Goal: Task Accomplishment & Management: Manage account settings

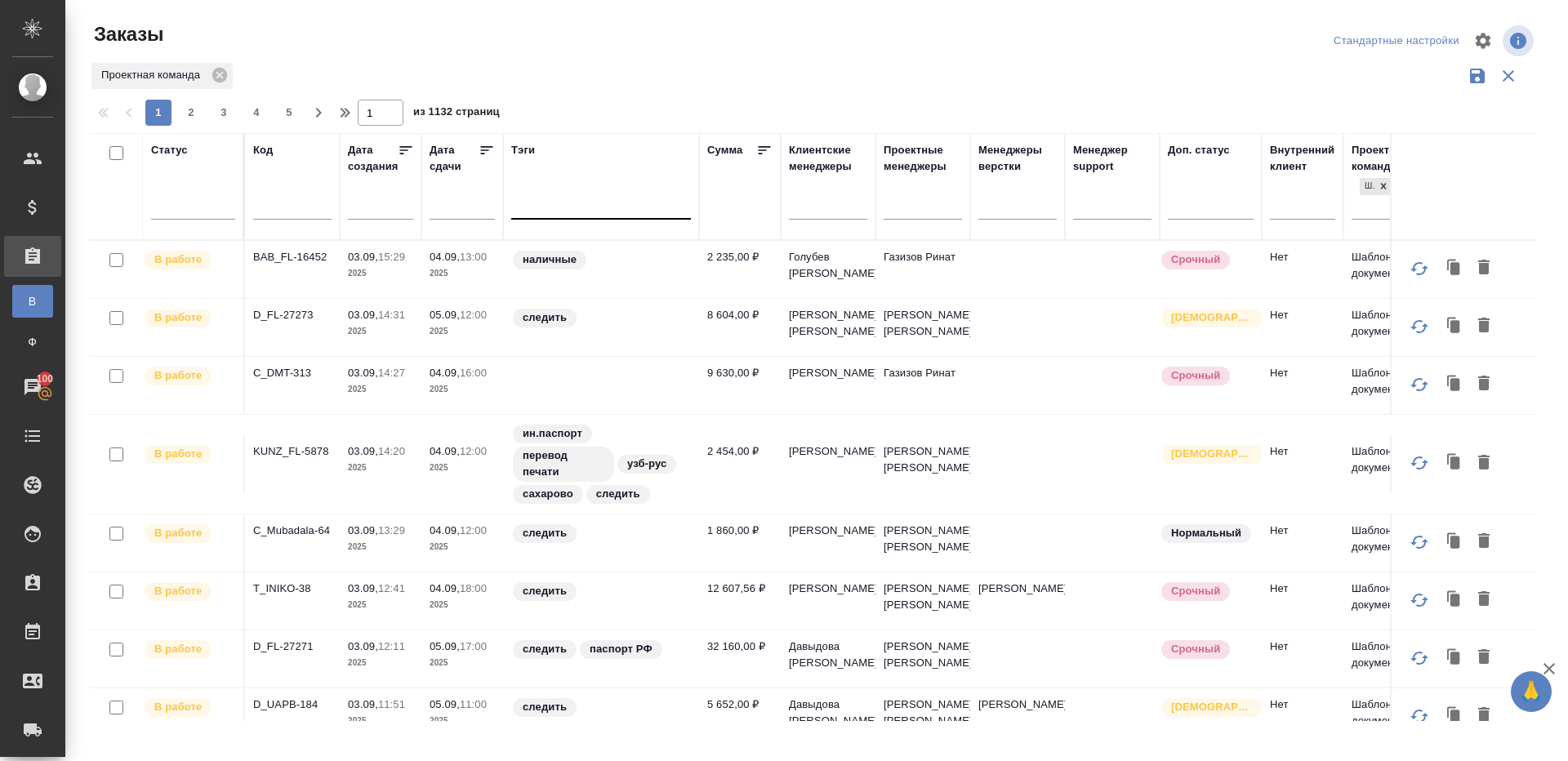
click at [540, 199] on div at bounding box center [601, 202] width 179 height 24
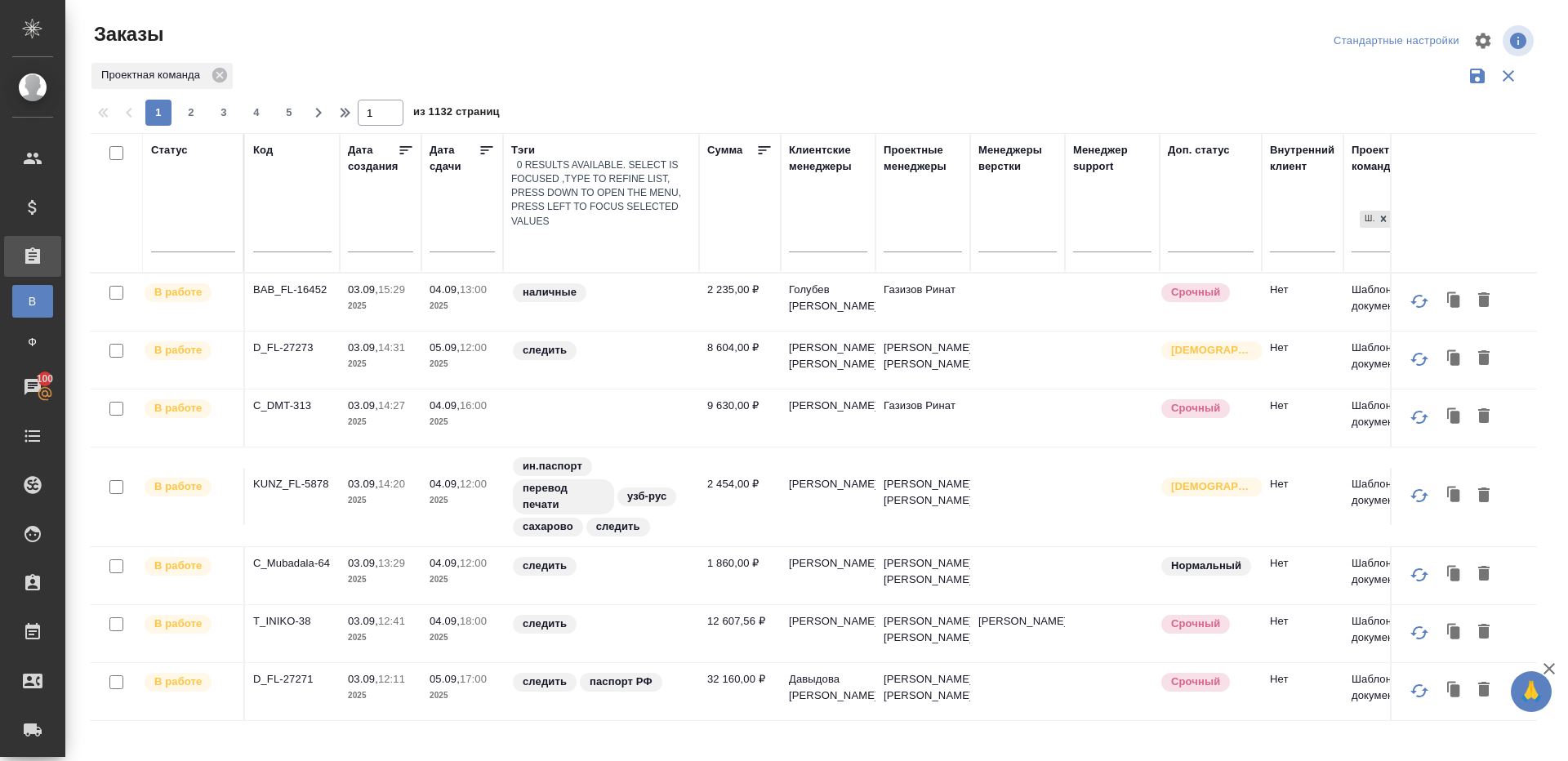
click at [541, 229] on div at bounding box center [601, 240] width 179 height 24
type input "выгрузить"
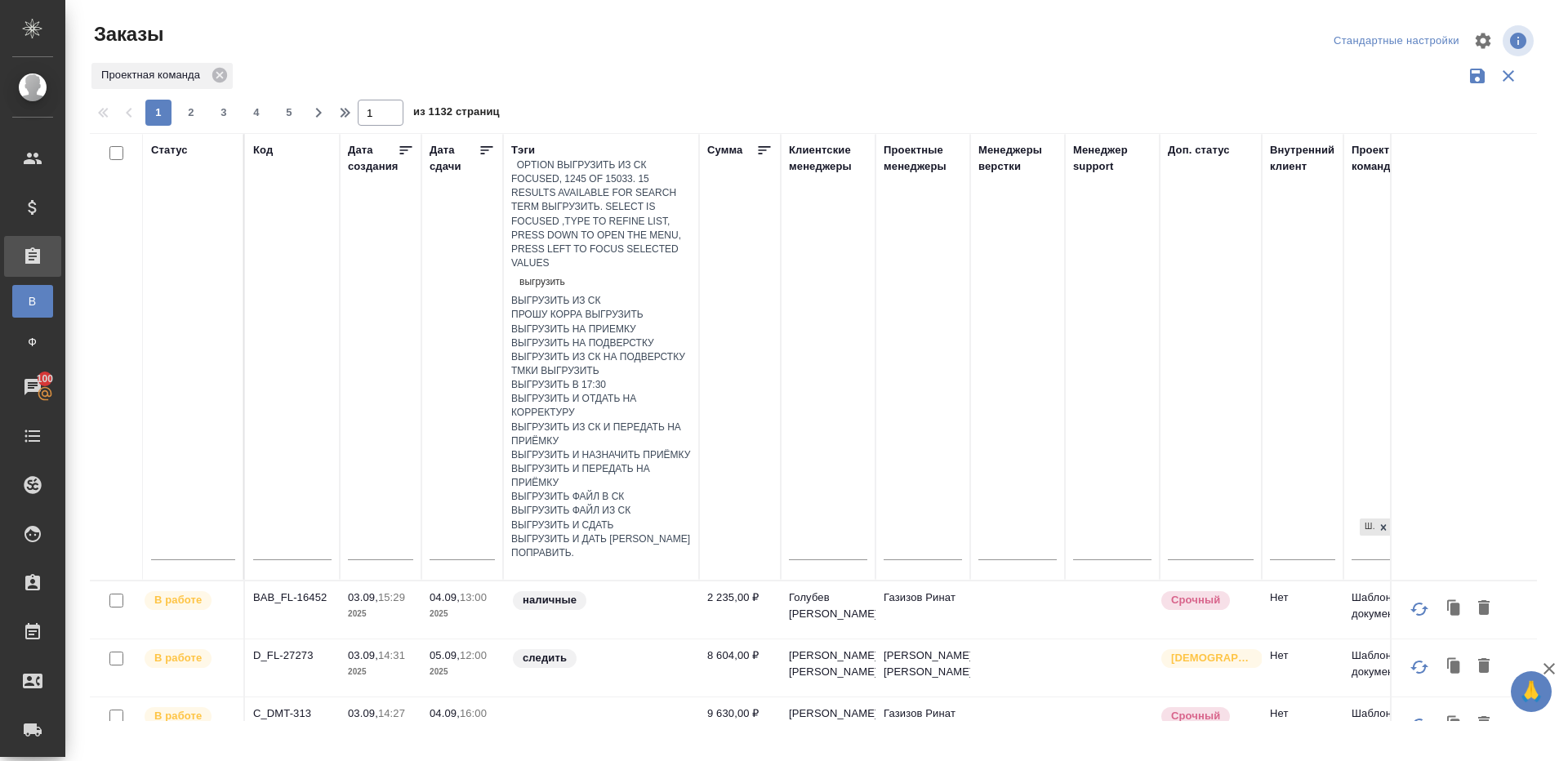
click at [559, 294] on div "выгрузить из ск" at bounding box center [601, 301] width 179 height 14
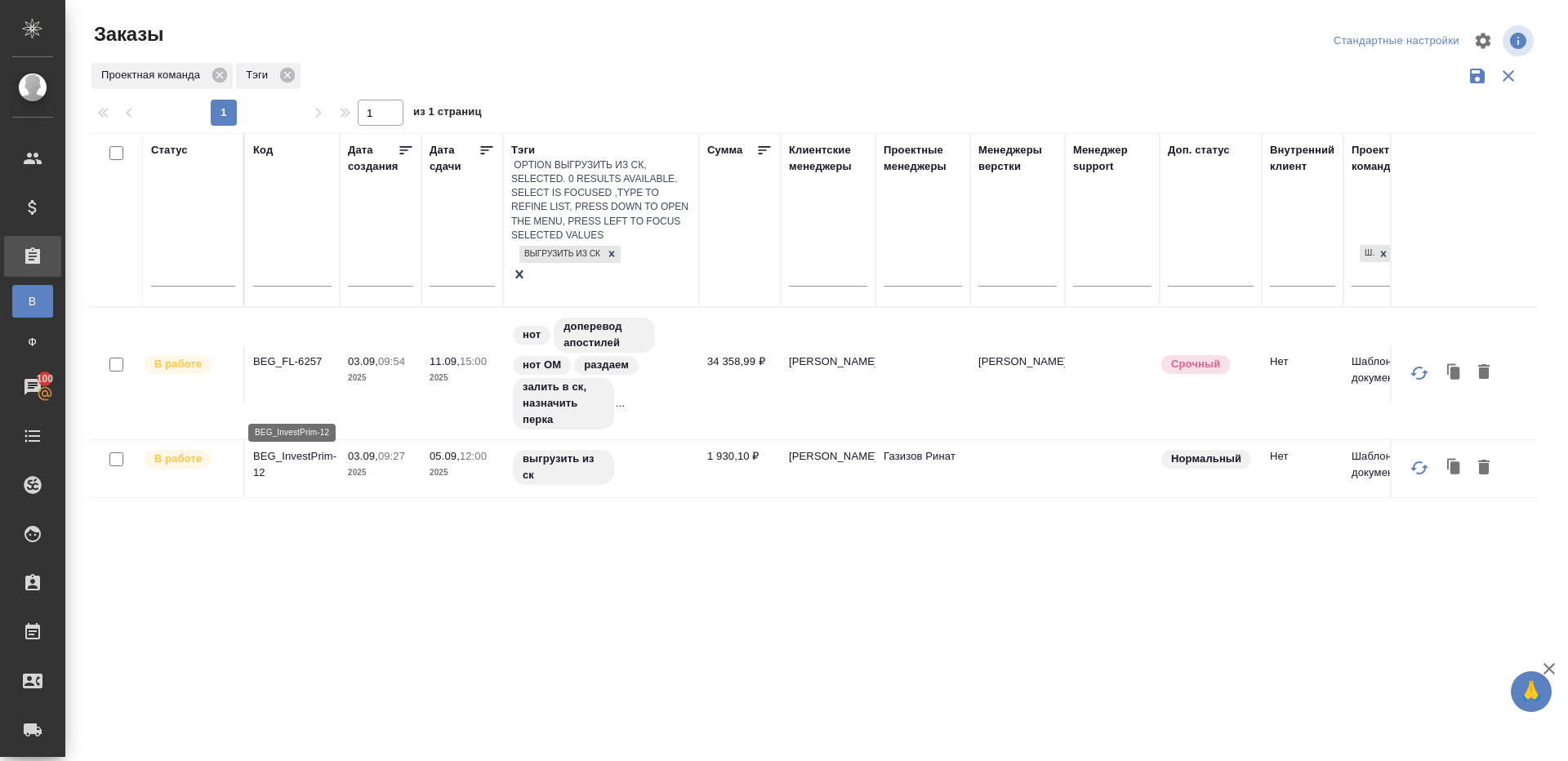
click at [310, 448] on p "BEG_InvestPrim-12" at bounding box center [292, 464] width 79 height 33
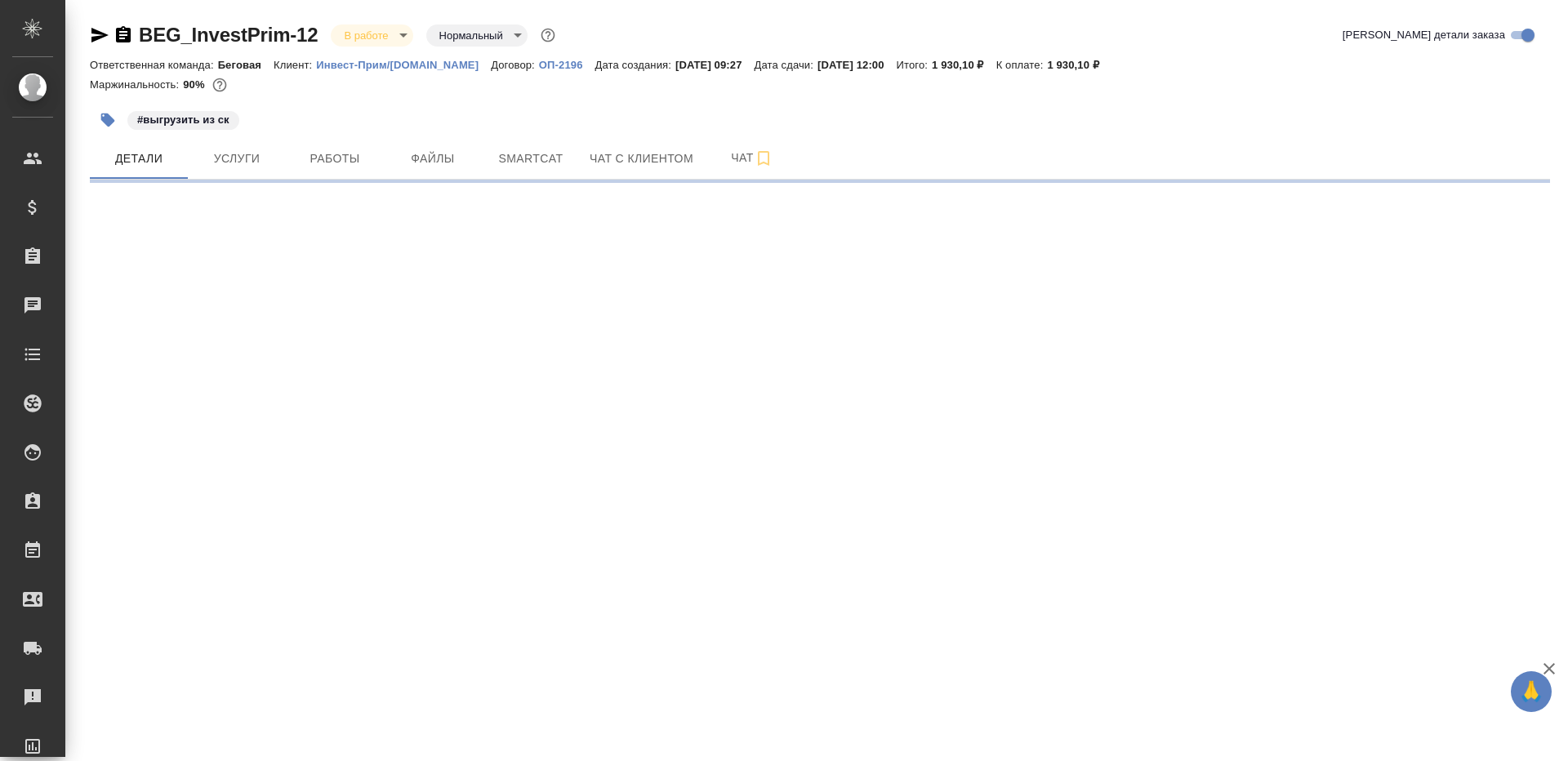
select select "RU"
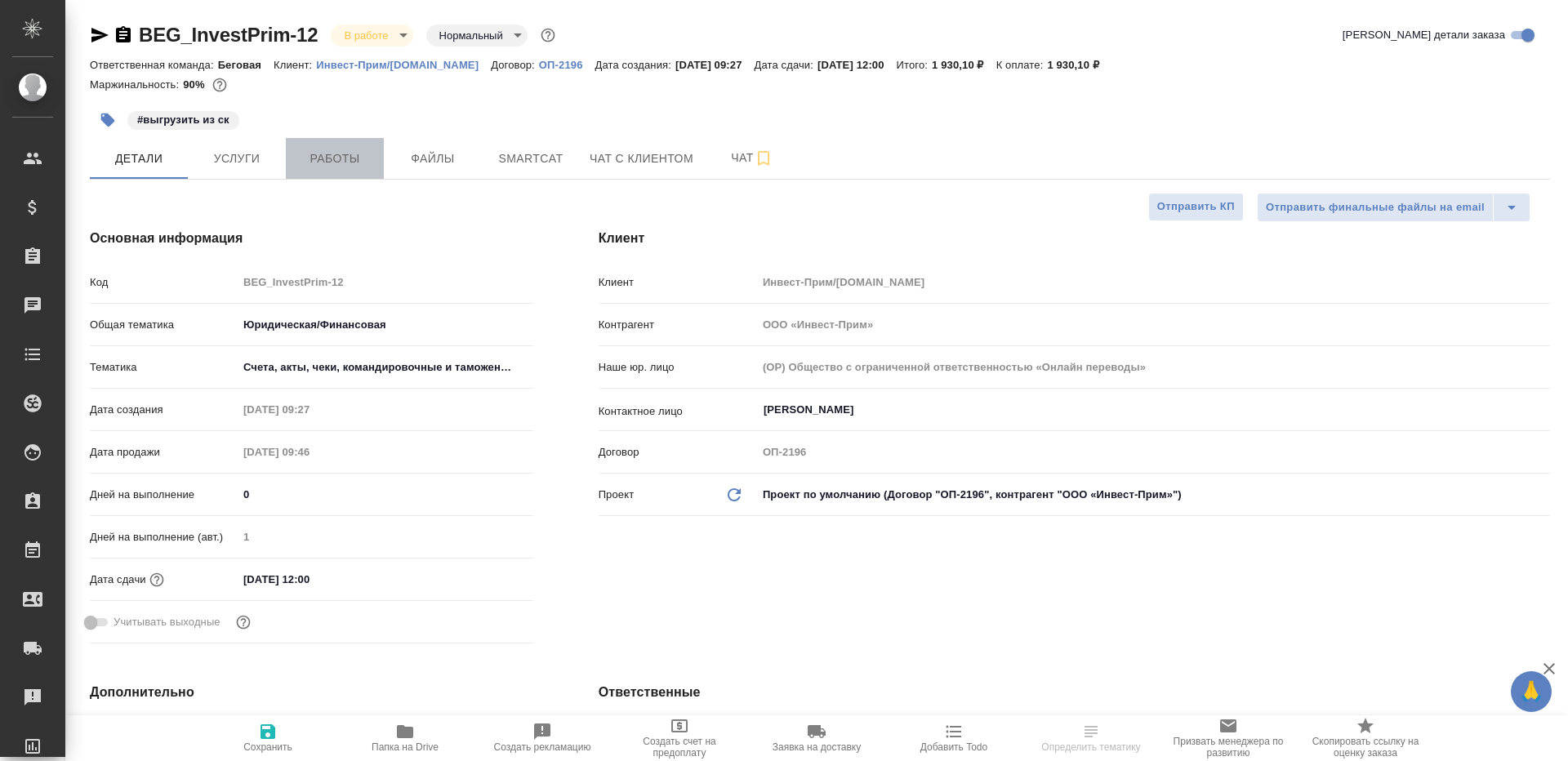
type textarea "x"
click at [318, 140] on button "Работы" at bounding box center [335, 158] width 98 height 41
type textarea "x"
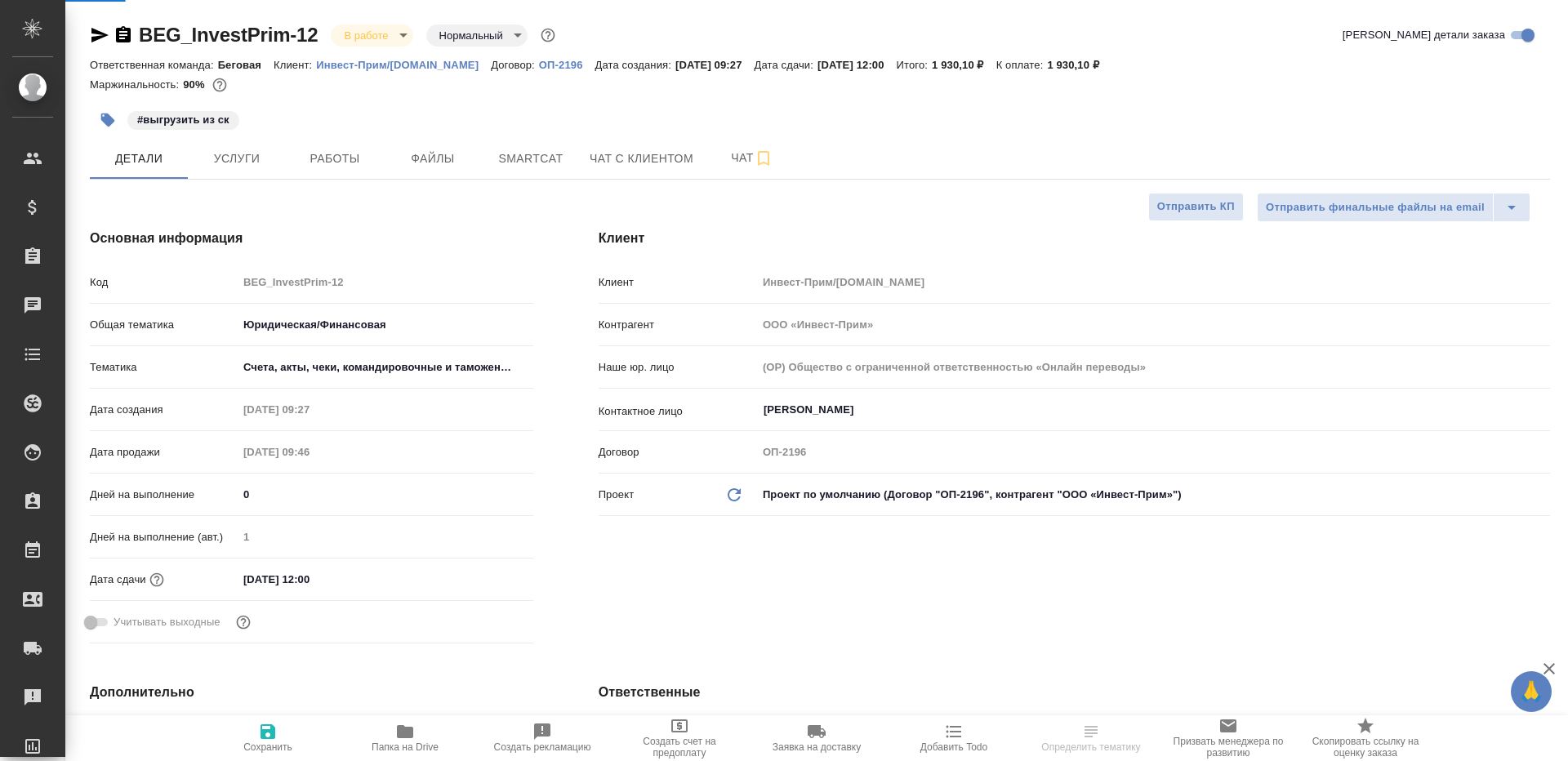
type textarea "x"
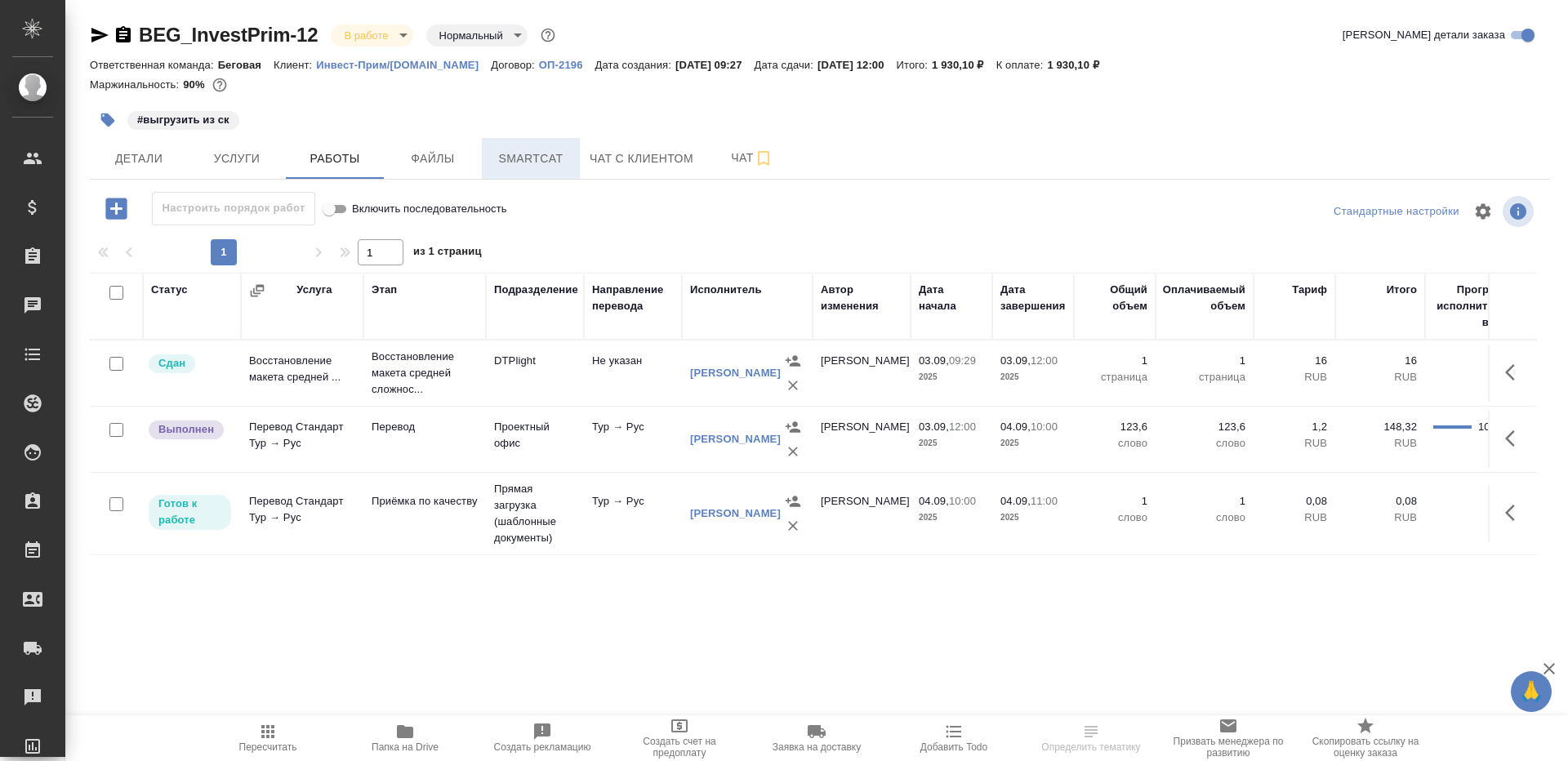
click at [517, 146] on button "Smartcat" at bounding box center [530, 158] width 98 height 41
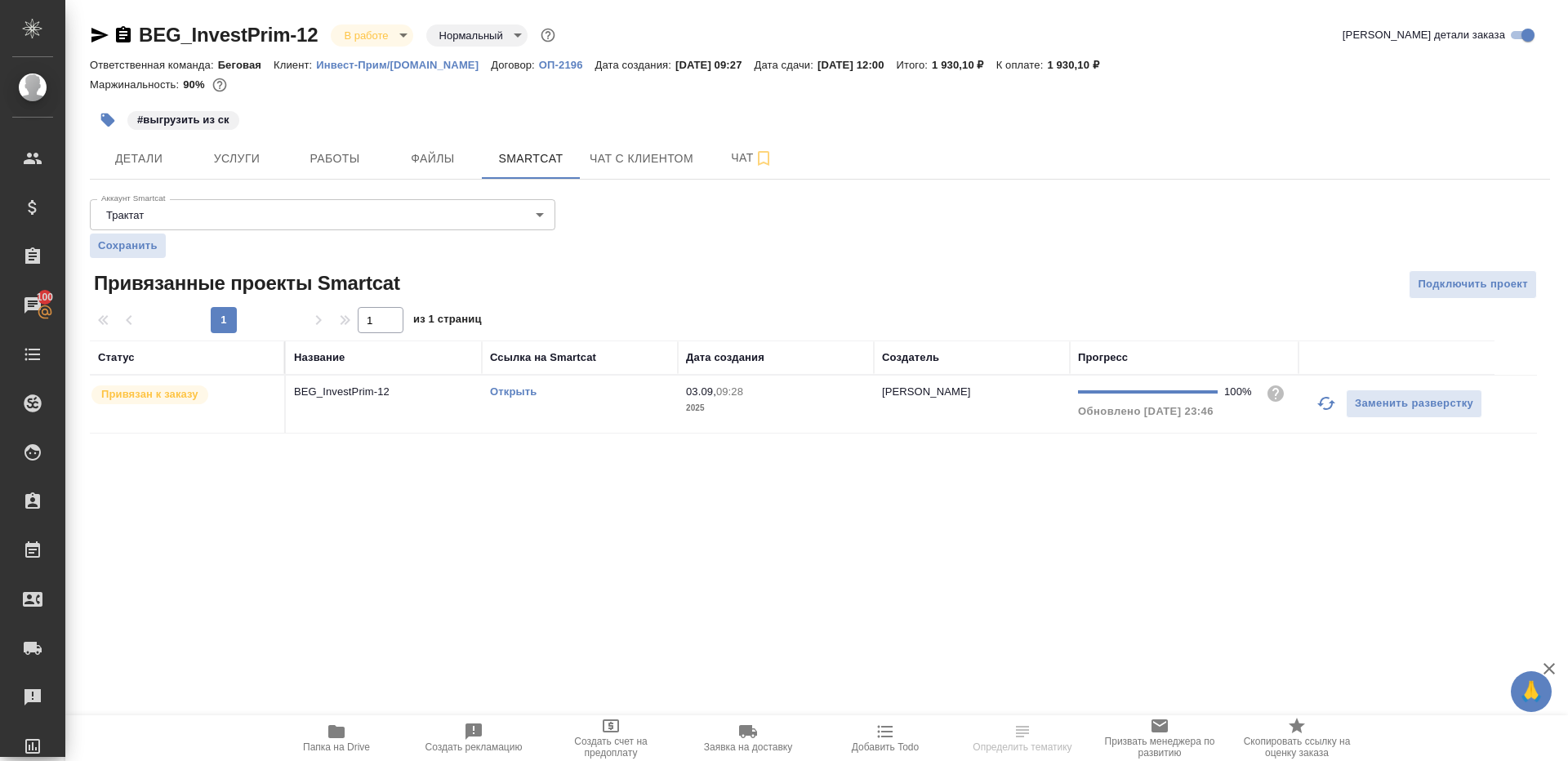
click at [512, 385] on link "Открыть" at bounding box center [513, 391] width 47 height 12
click at [341, 149] on span "Работы" at bounding box center [335, 158] width 79 height 20
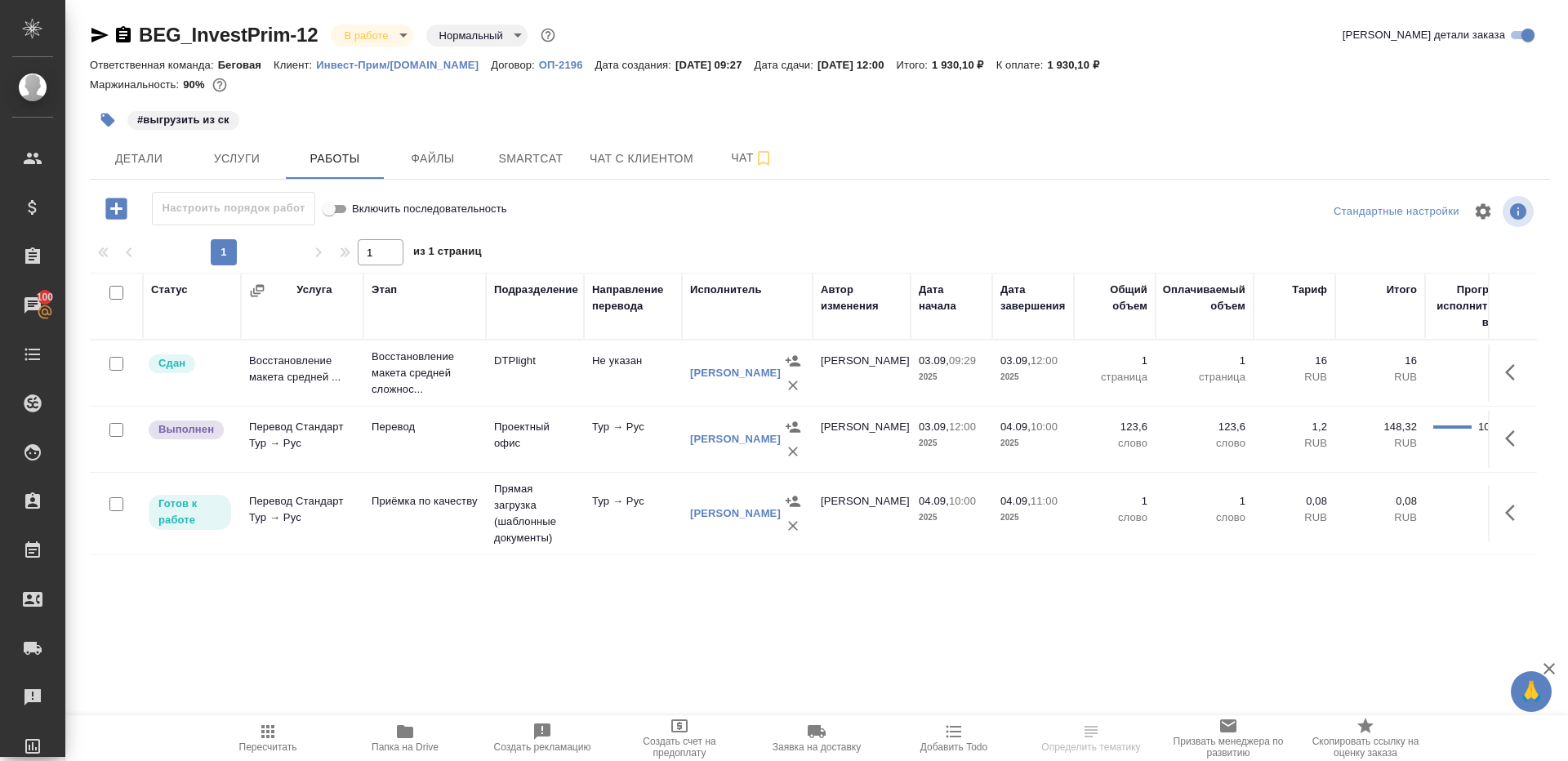
click at [398, 747] on span "Папка на Drive" at bounding box center [405, 746] width 67 height 11
click at [1507, 429] on icon "button" at bounding box center [1515, 438] width 19 height 19
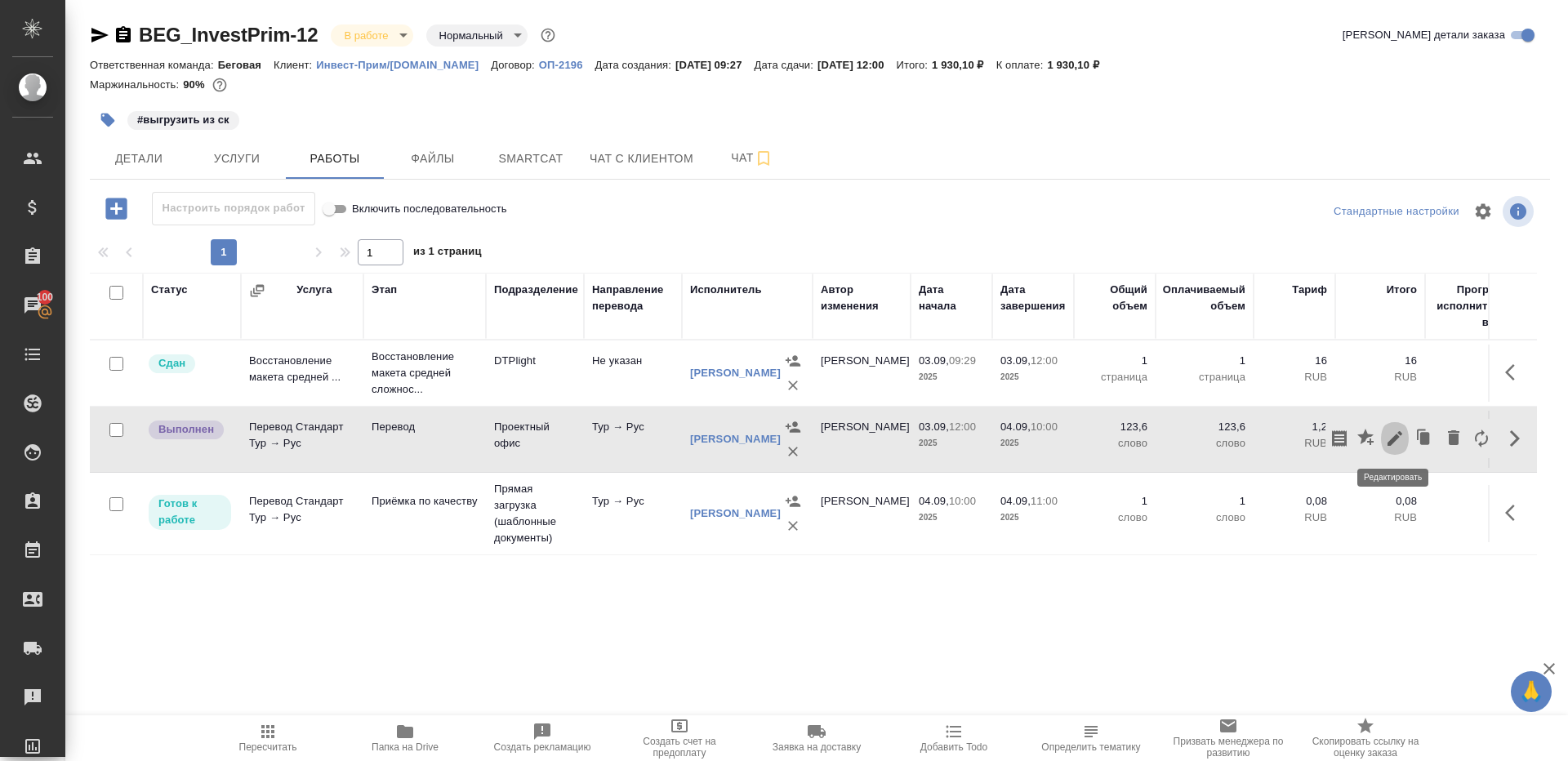
click at [1392, 429] on icon "button" at bounding box center [1395, 438] width 19 height 19
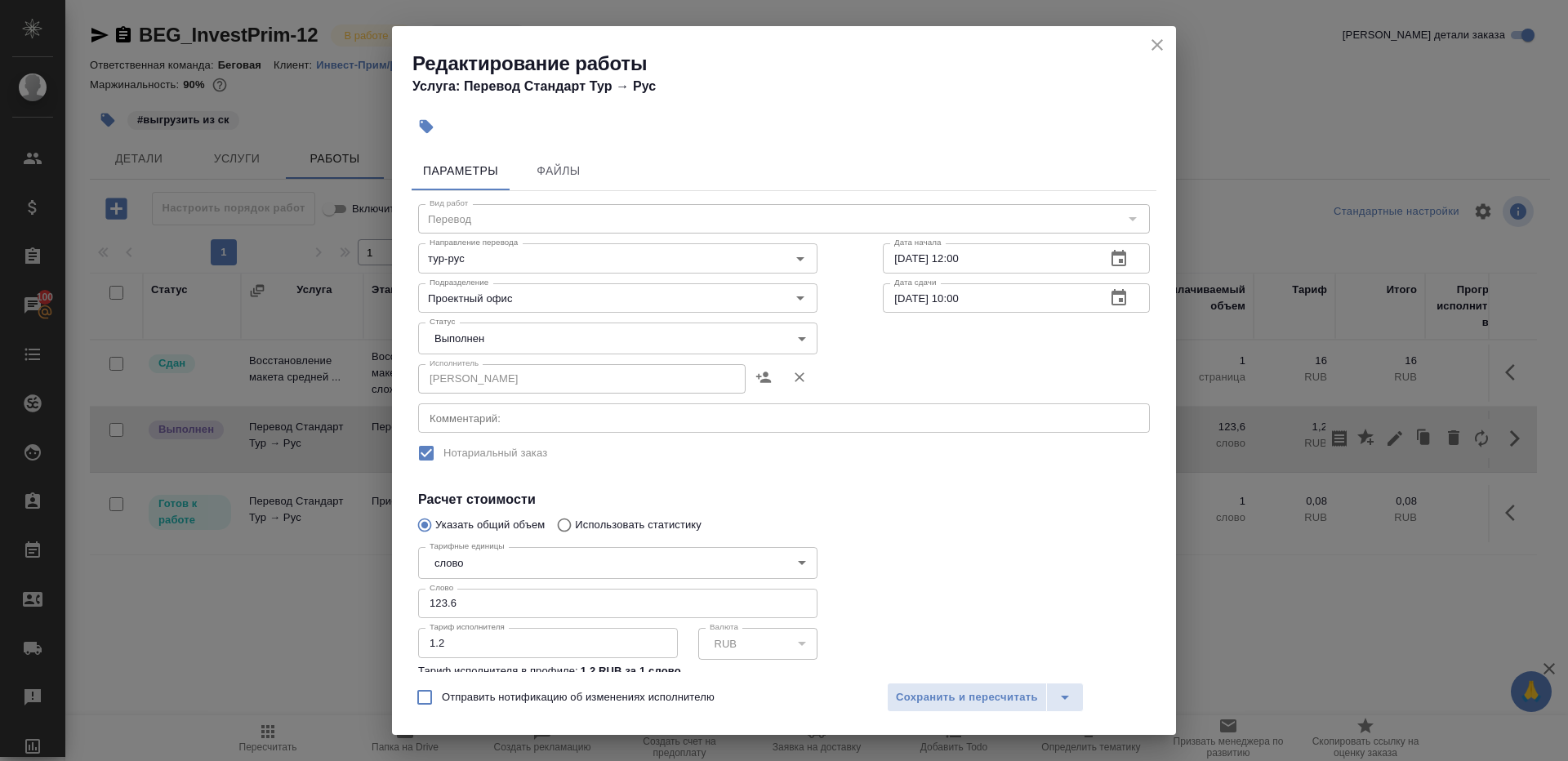
click at [490, 329] on body "🙏 .cls-1 fill:#fff; AWATERA Gazizov Rinat Клиенты Спецификации Заказы 100 Чаты …" at bounding box center [784, 380] width 1568 height 761
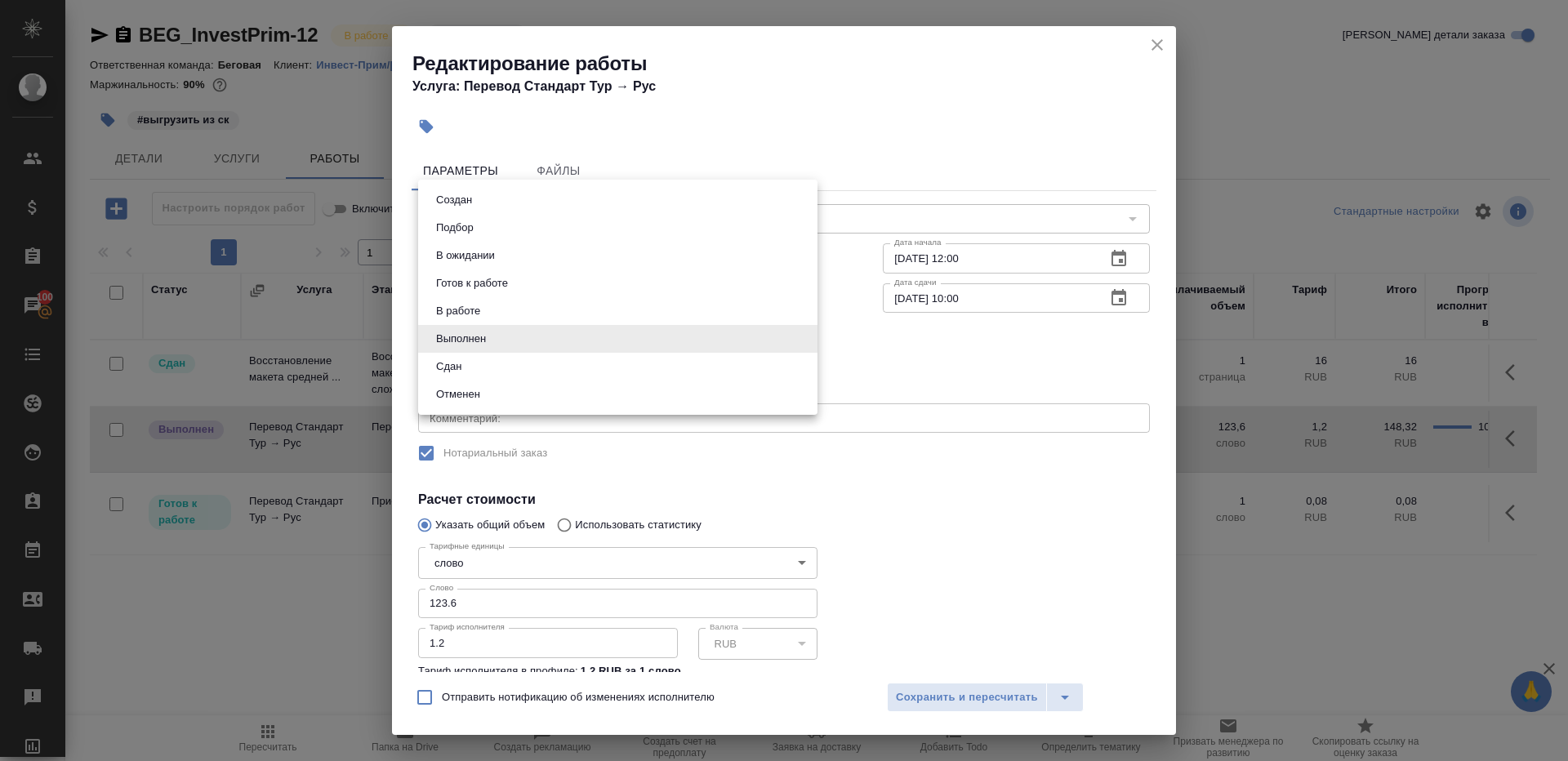
click at [486, 371] on li "Сдан" at bounding box center [617, 365] width 399 height 27
type input "closed"
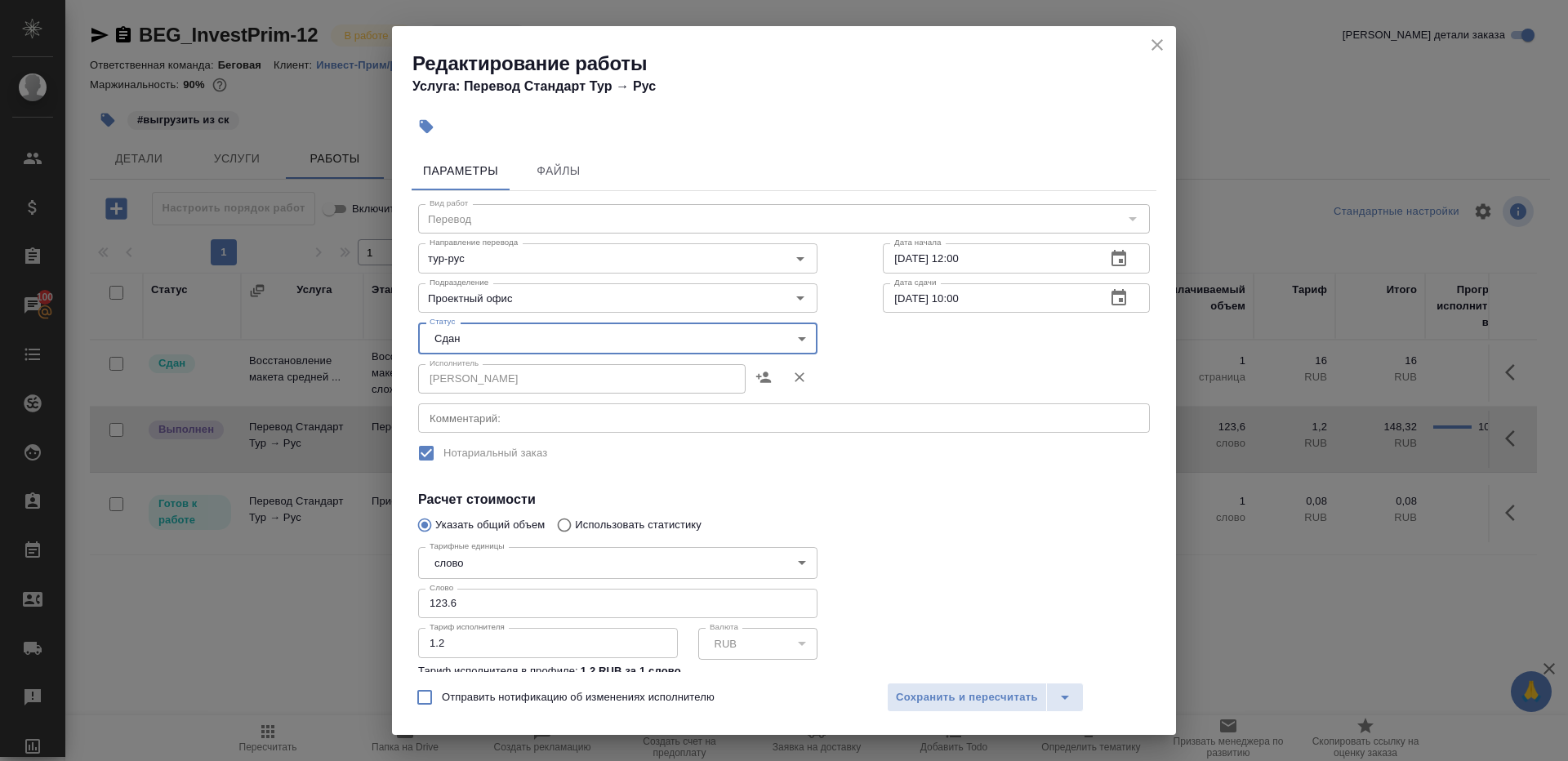
click at [507, 602] on input "123.6" at bounding box center [617, 603] width 399 height 29
paste input "05.8"
type input "105.8"
click at [906, 576] on div at bounding box center [1016, 629] width 332 height 243
click at [901, 688] on span "Сохранить и пересчитать" at bounding box center [966, 697] width 142 height 19
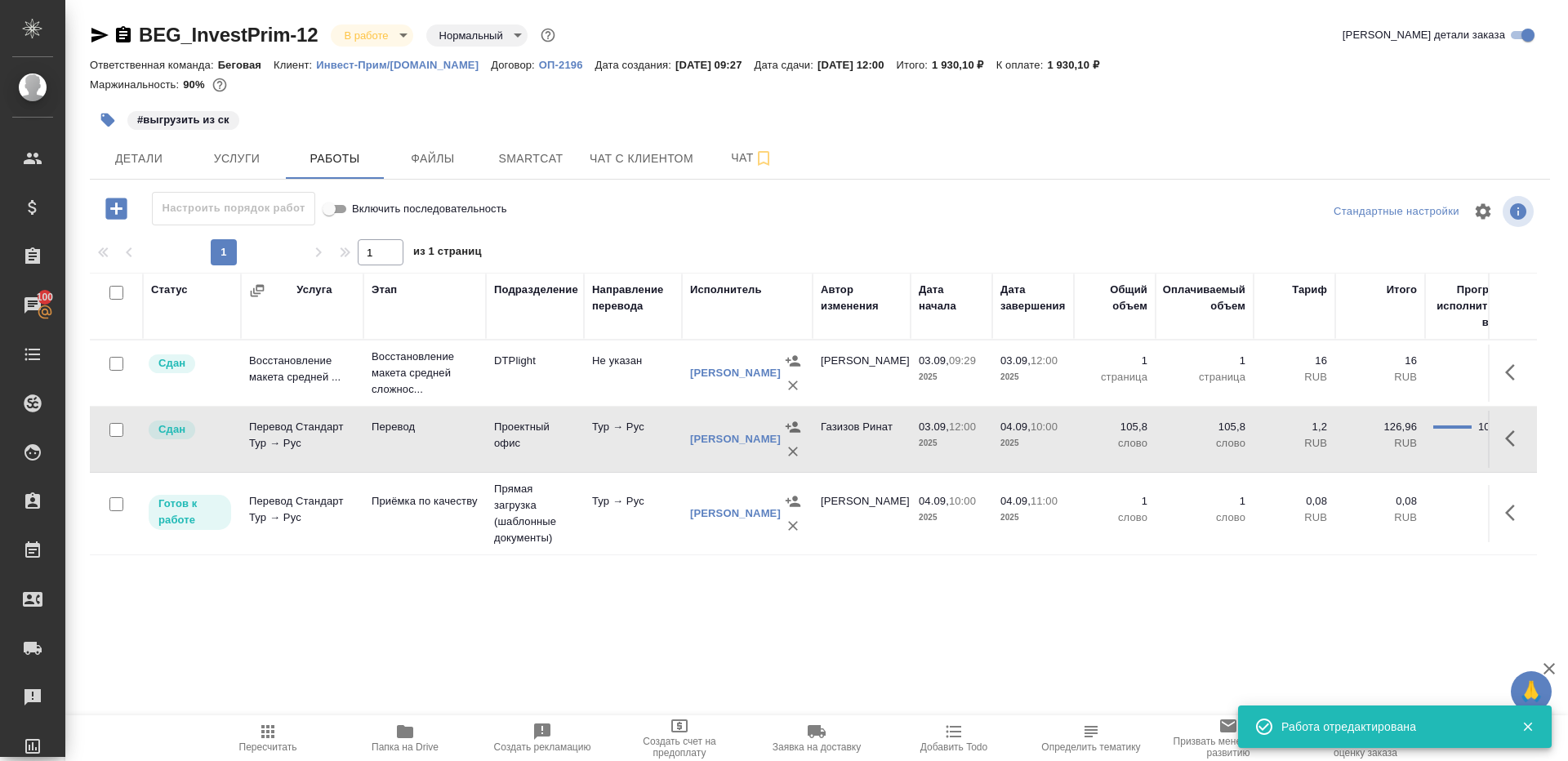
click at [102, 132] on button "button" at bounding box center [108, 120] width 36 height 36
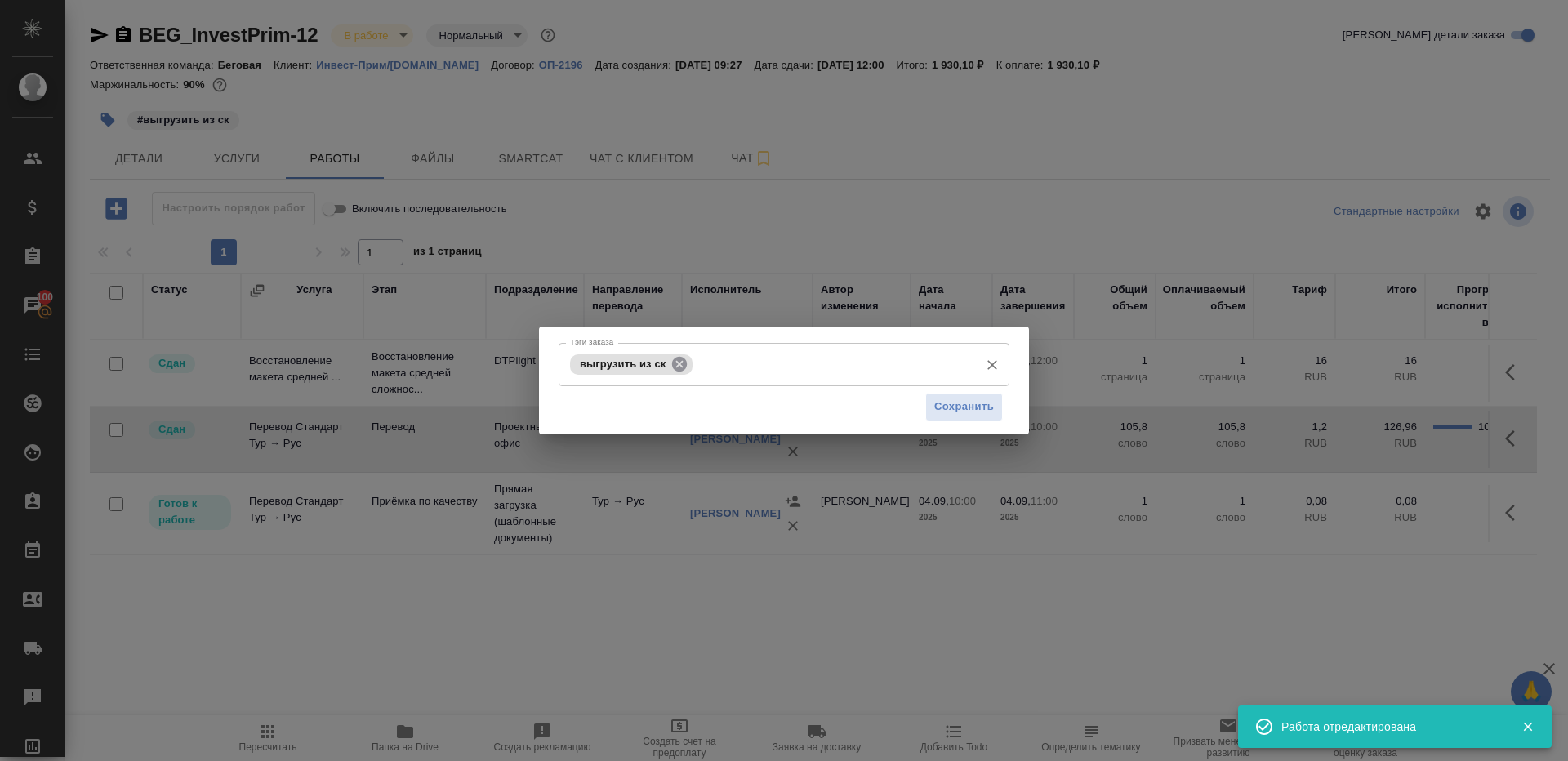
click at [678, 364] on icon at bounding box center [679, 363] width 15 height 15
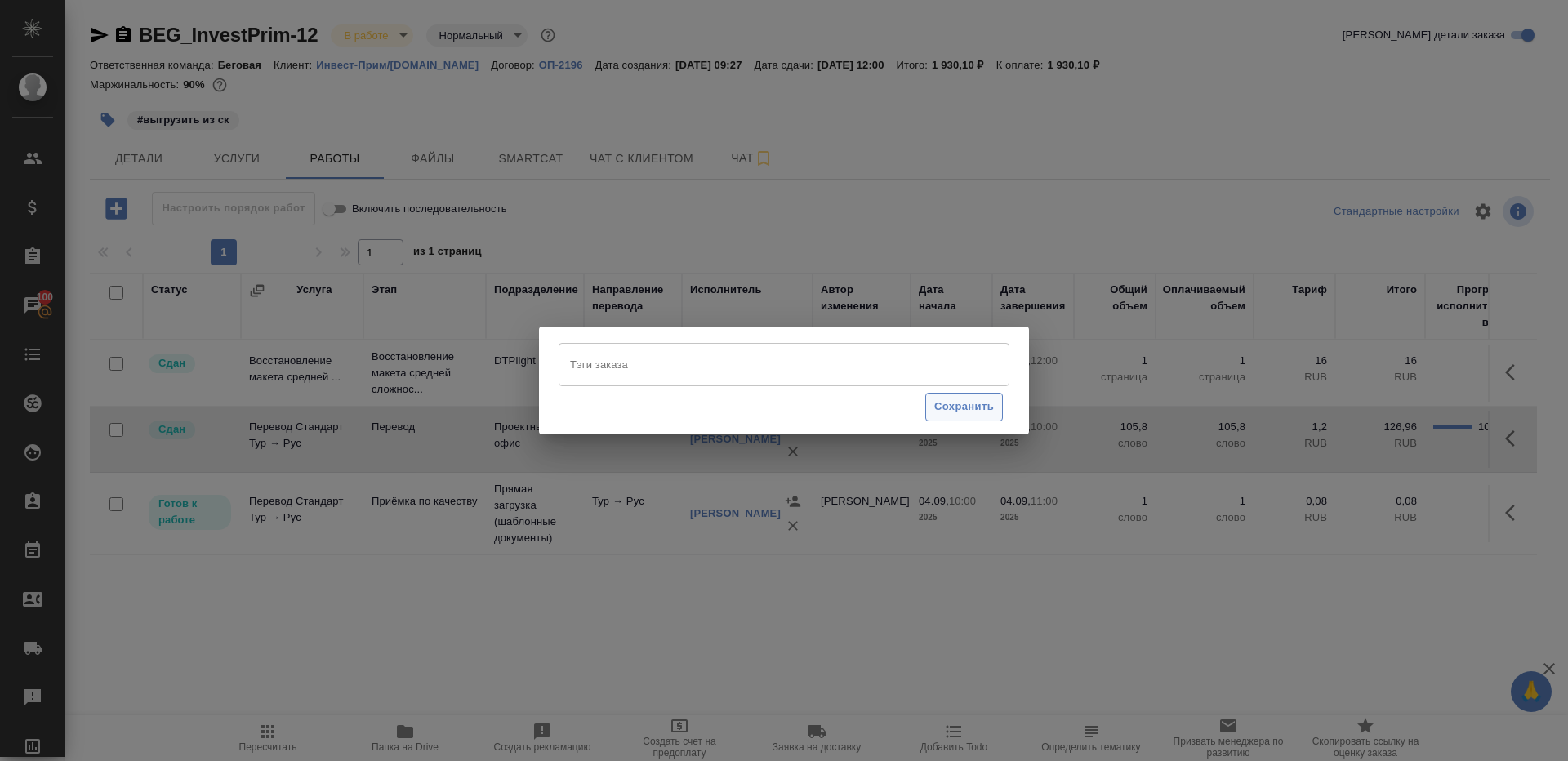
click at [966, 403] on span "Сохранить" at bounding box center [964, 406] width 59 height 19
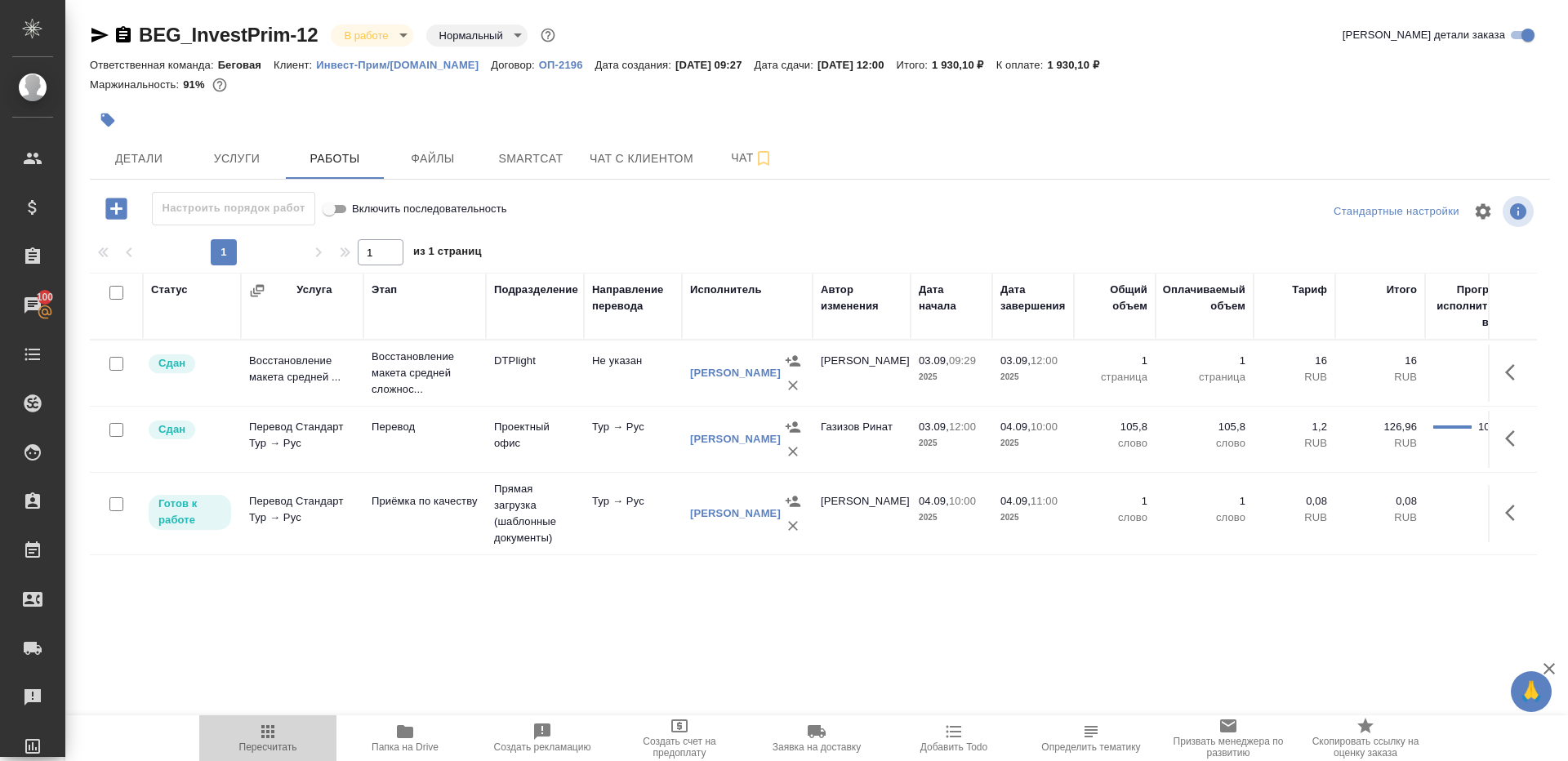
click at [254, 730] on span "Пересчитать" at bounding box center [268, 736] width 117 height 31
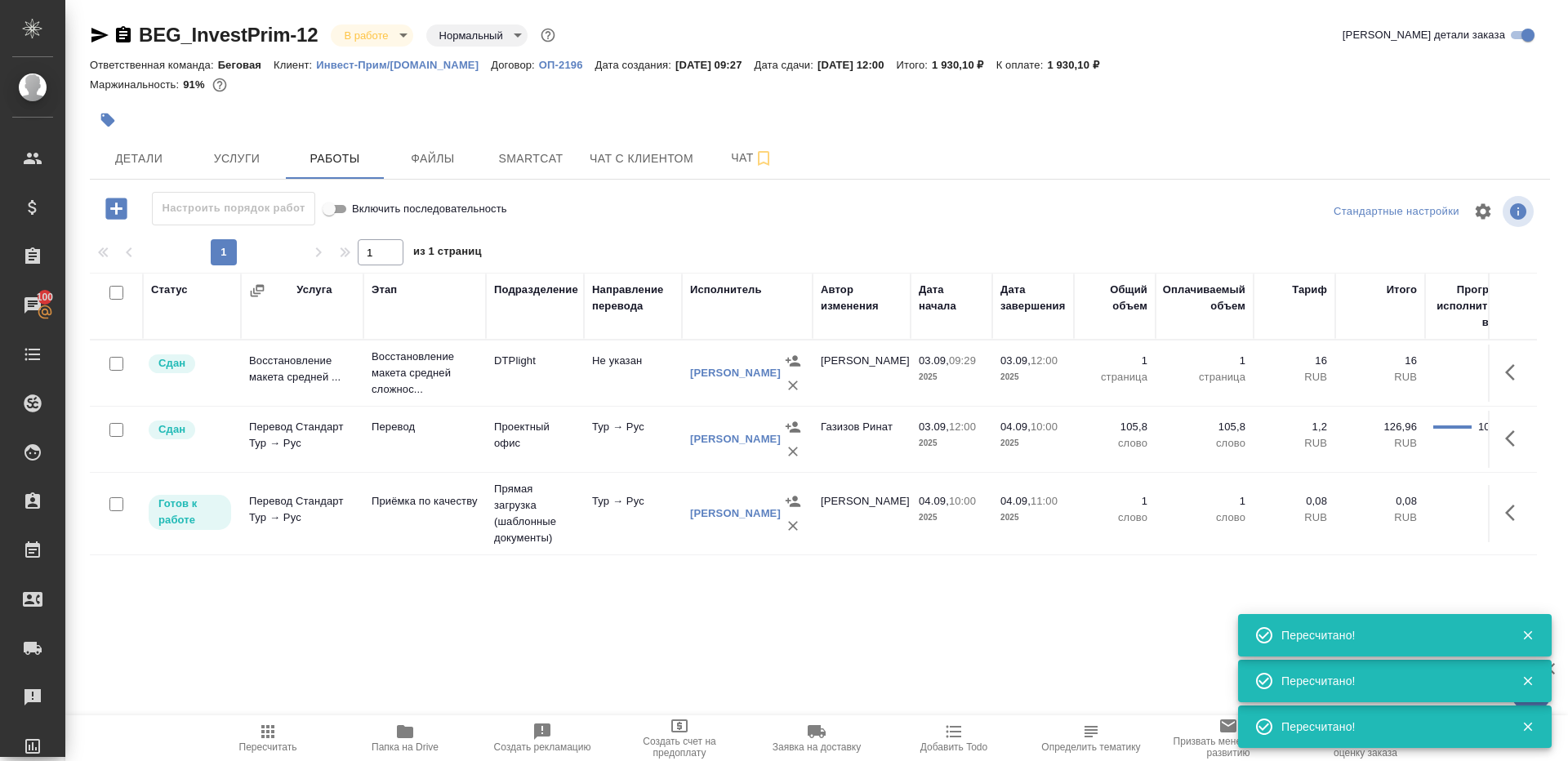
click at [554, 602] on div "Статус Услуга Этап Подразделение Направление перевода Исполнитель Автор изменен…" at bounding box center [814, 456] width 1447 height 367
click at [274, 727] on icon "button" at bounding box center [268, 731] width 13 height 13
